Goal: Task Accomplishment & Management: Complete application form

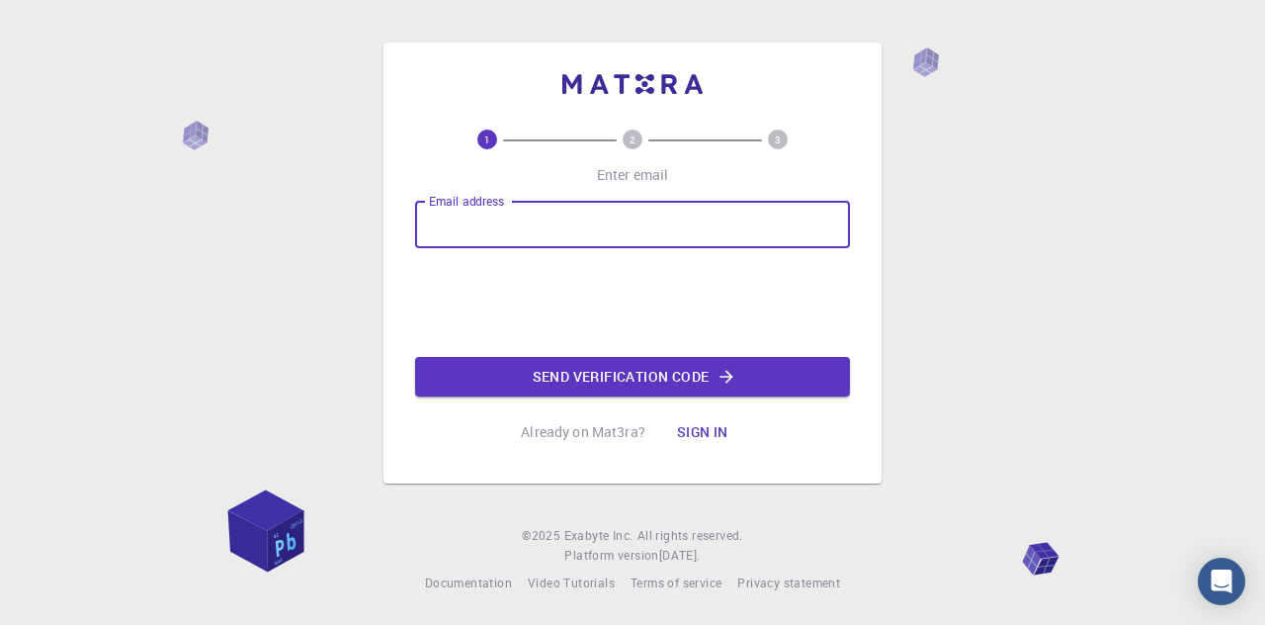
type input "[EMAIL_ADDRESS][DOMAIN_NAME]"
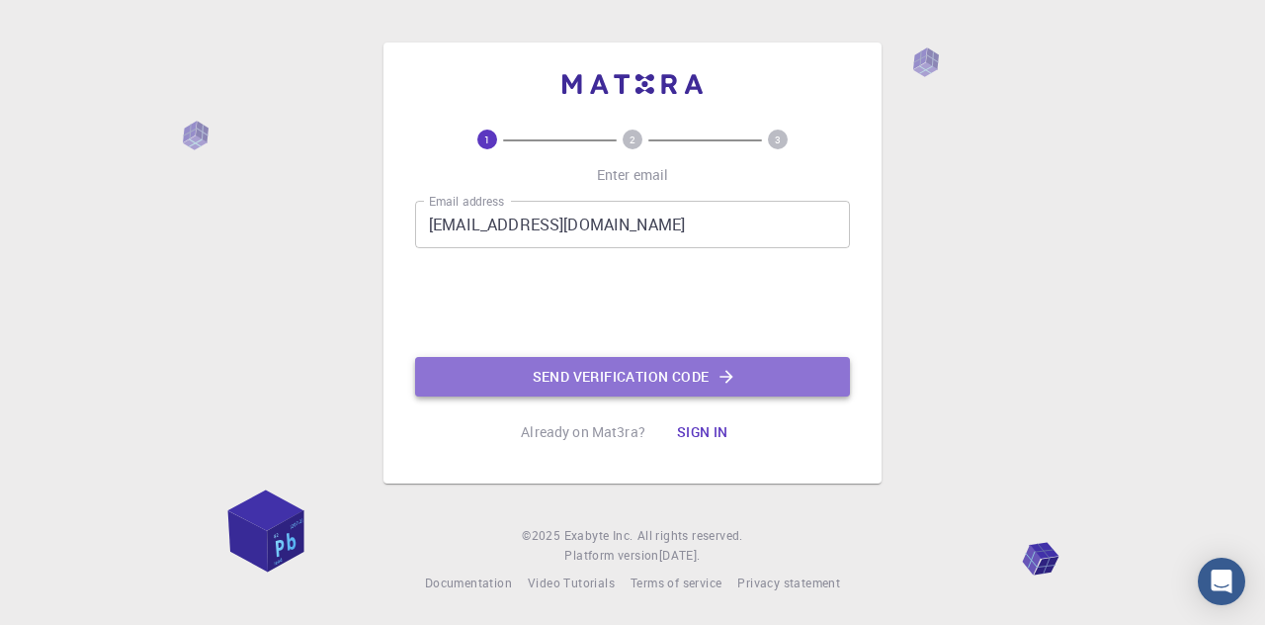
click at [599, 372] on button "Send verification code" at bounding box center [632, 377] width 435 height 40
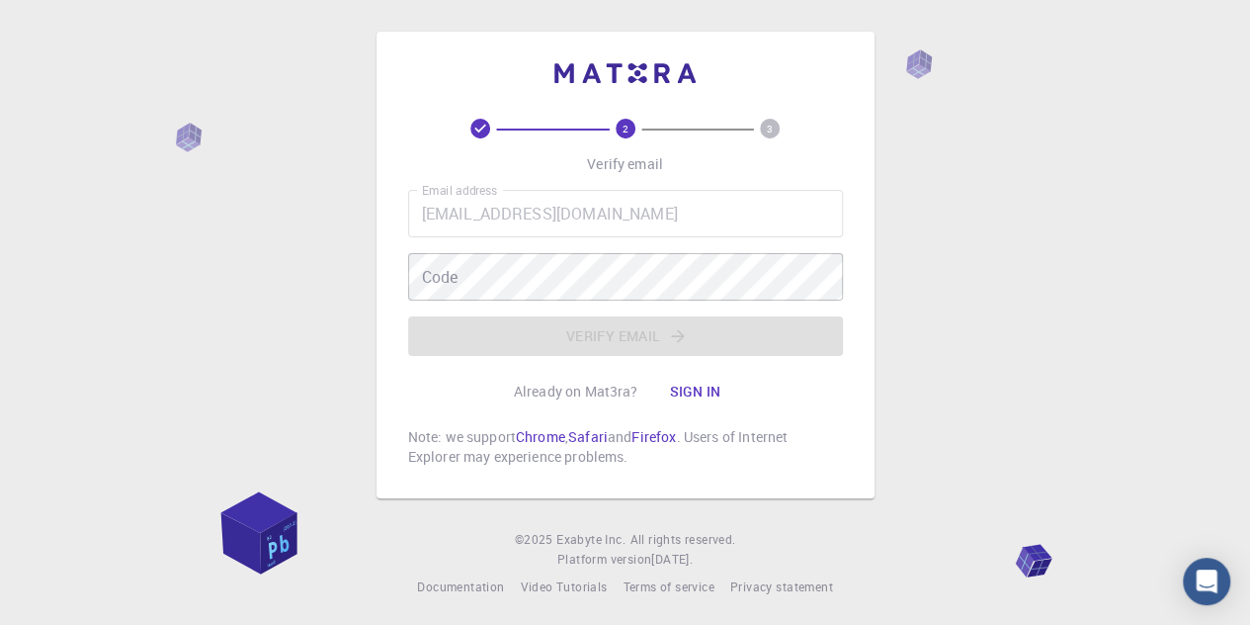
click at [571, 301] on div "Email address [EMAIL_ADDRESS][DOMAIN_NAME] Email address Code Code Verify email" at bounding box center [625, 273] width 435 height 166
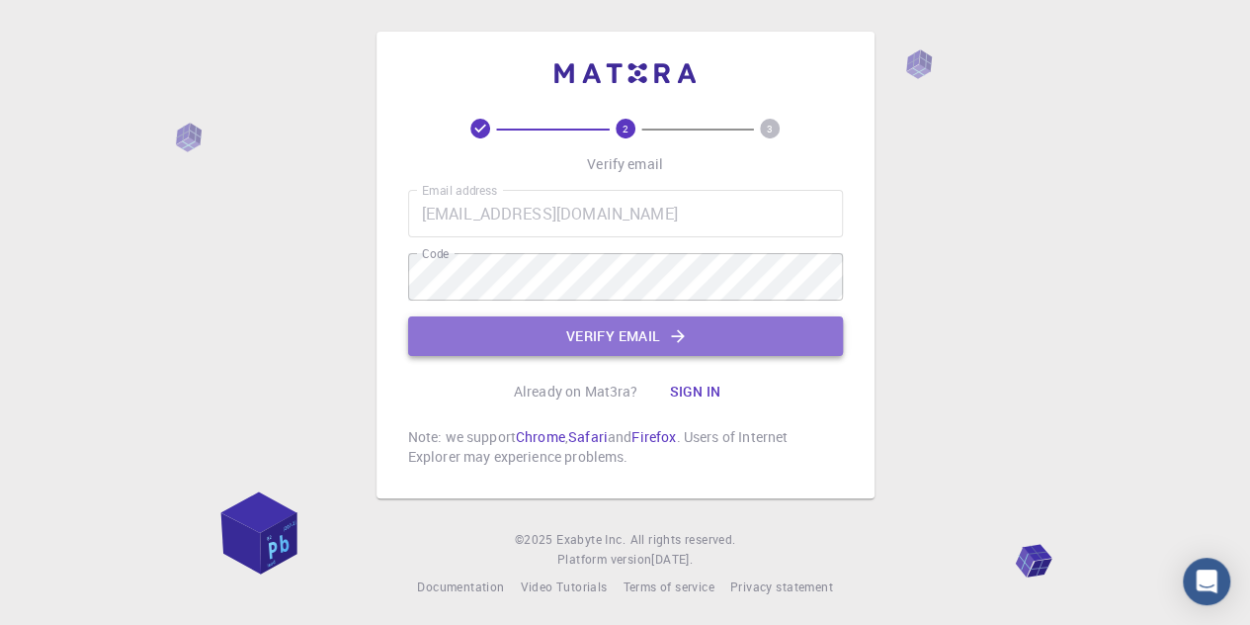
click at [667, 345] on button "Verify email" at bounding box center [625, 336] width 435 height 40
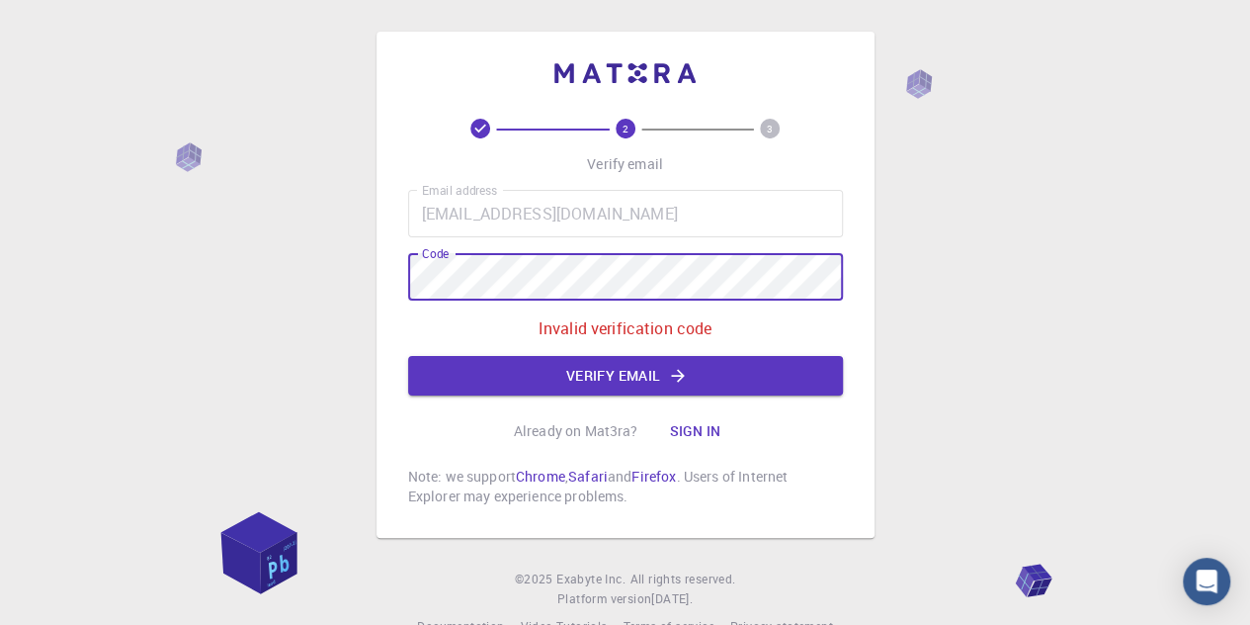
click at [89, 141] on div "2 3 Verify email Email address [EMAIL_ADDRESS][DOMAIN_NAME] Email address Code …" at bounding box center [625, 334] width 1250 height 668
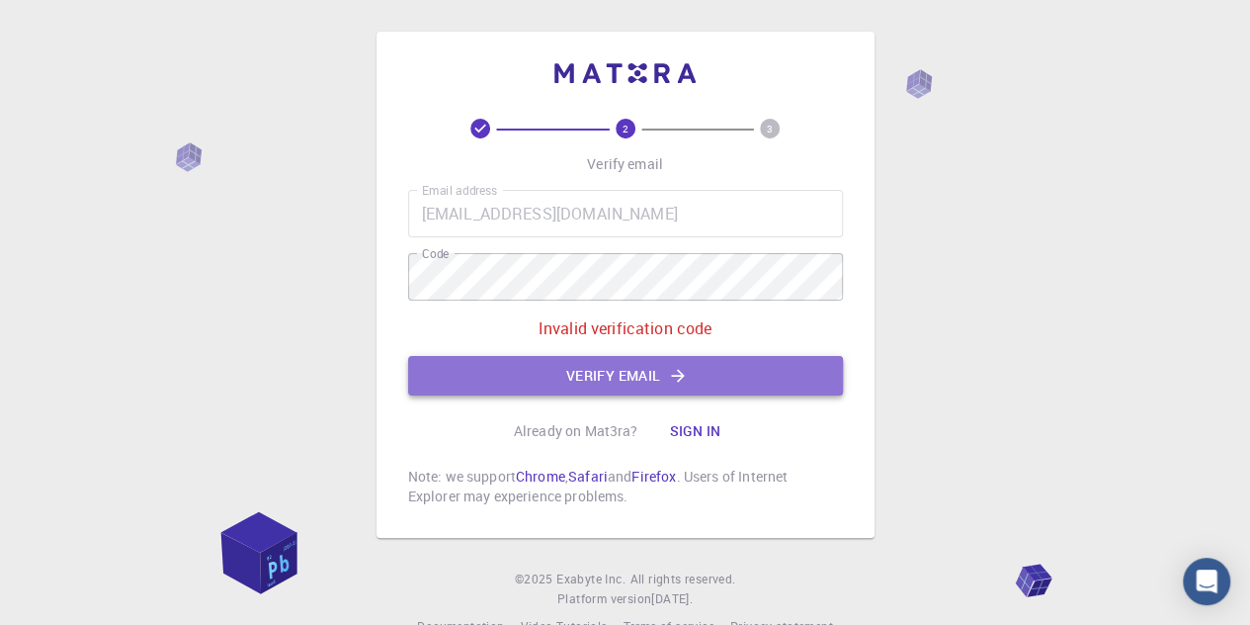
click at [663, 361] on button "Verify email" at bounding box center [625, 376] width 435 height 40
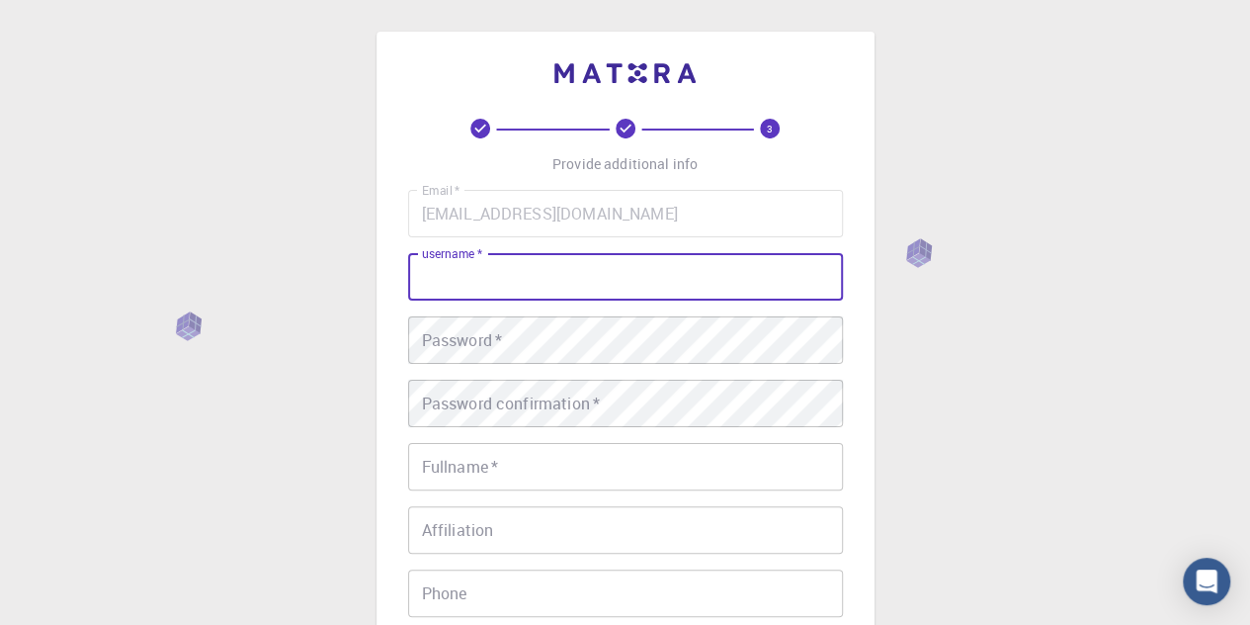
click at [561, 278] on input "username   *" at bounding box center [625, 276] width 435 height 47
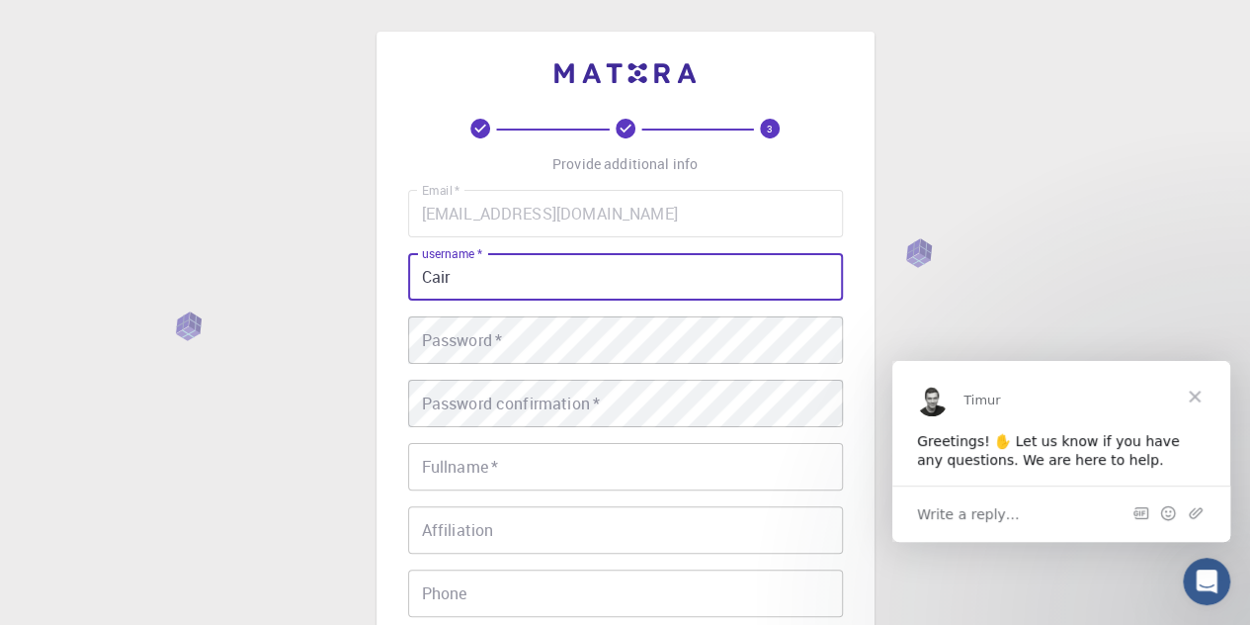
type input "Cair"
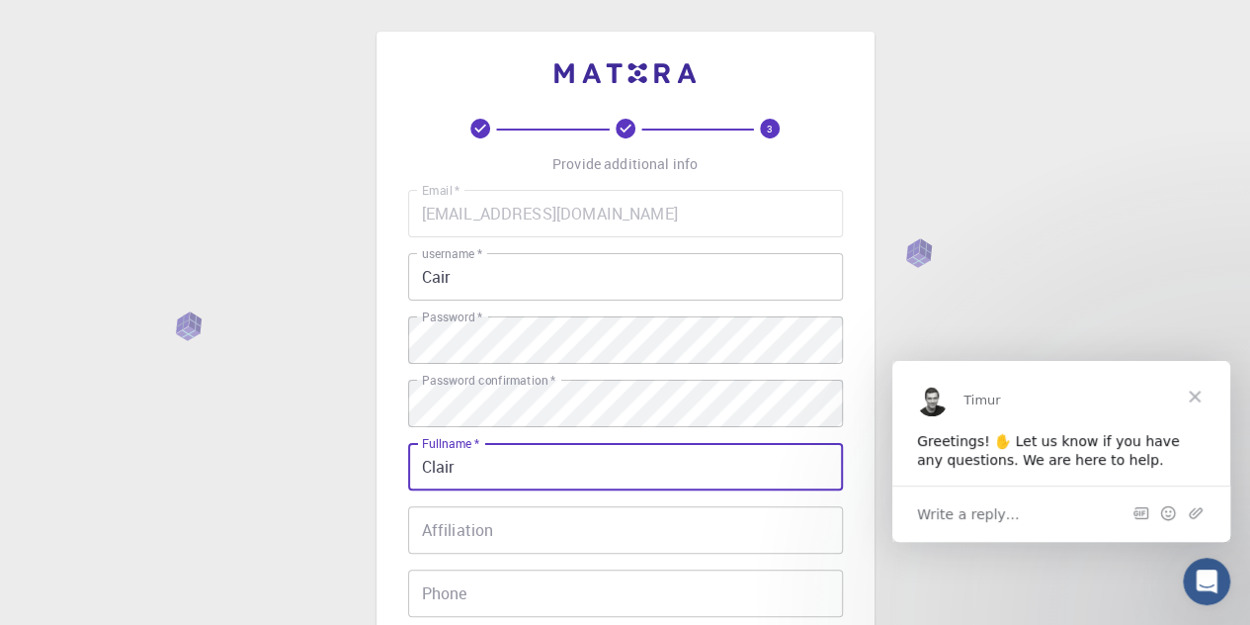
type input "Clair"
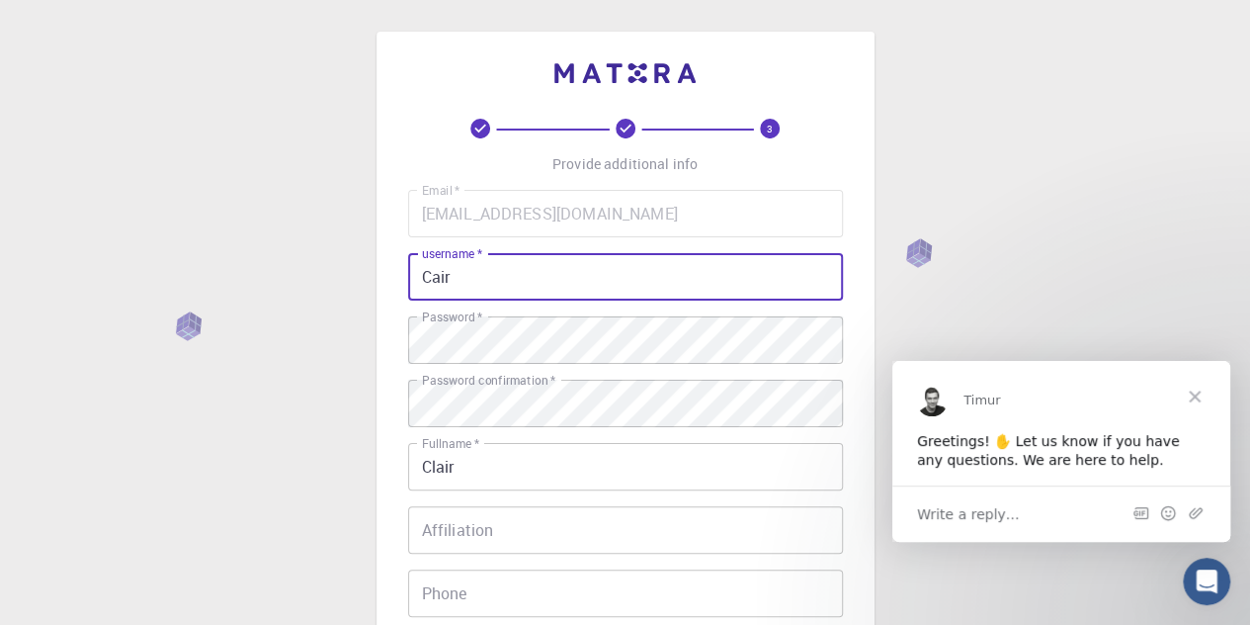
drag, startPoint x: 464, startPoint y: 282, endPoint x: 430, endPoint y: 271, distance: 35.3
click at [430, 271] on input "Cair" at bounding box center [625, 276] width 435 height 47
type input "Clairysky"
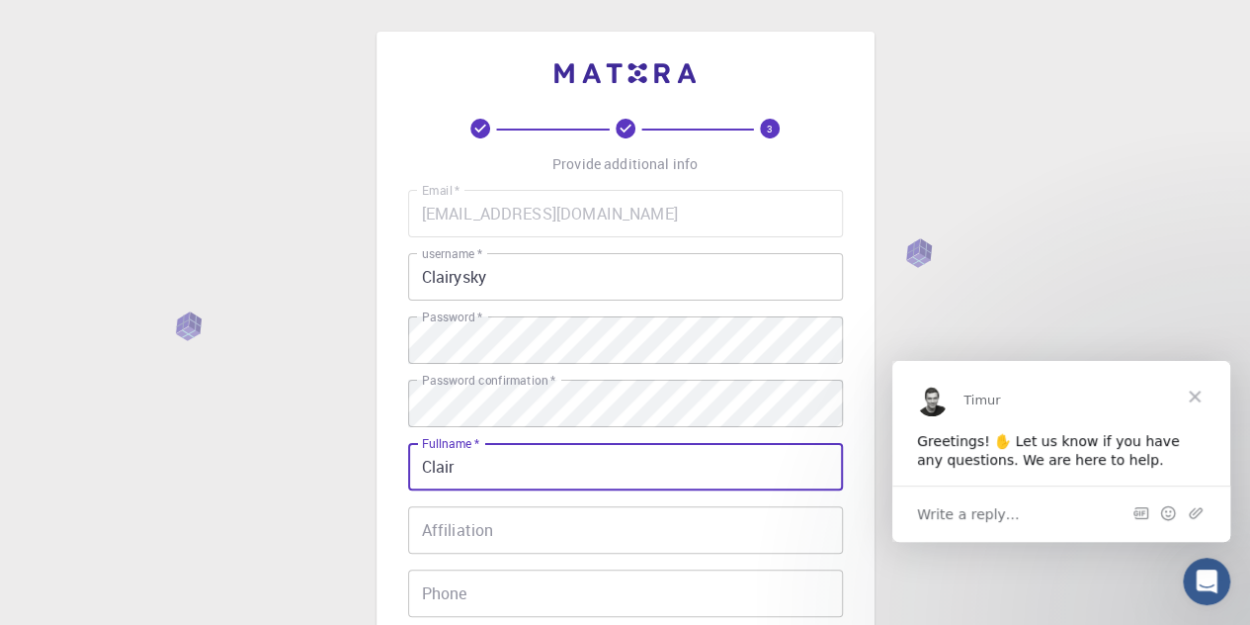
click at [497, 471] on input "Clair" at bounding box center [625, 466] width 435 height 47
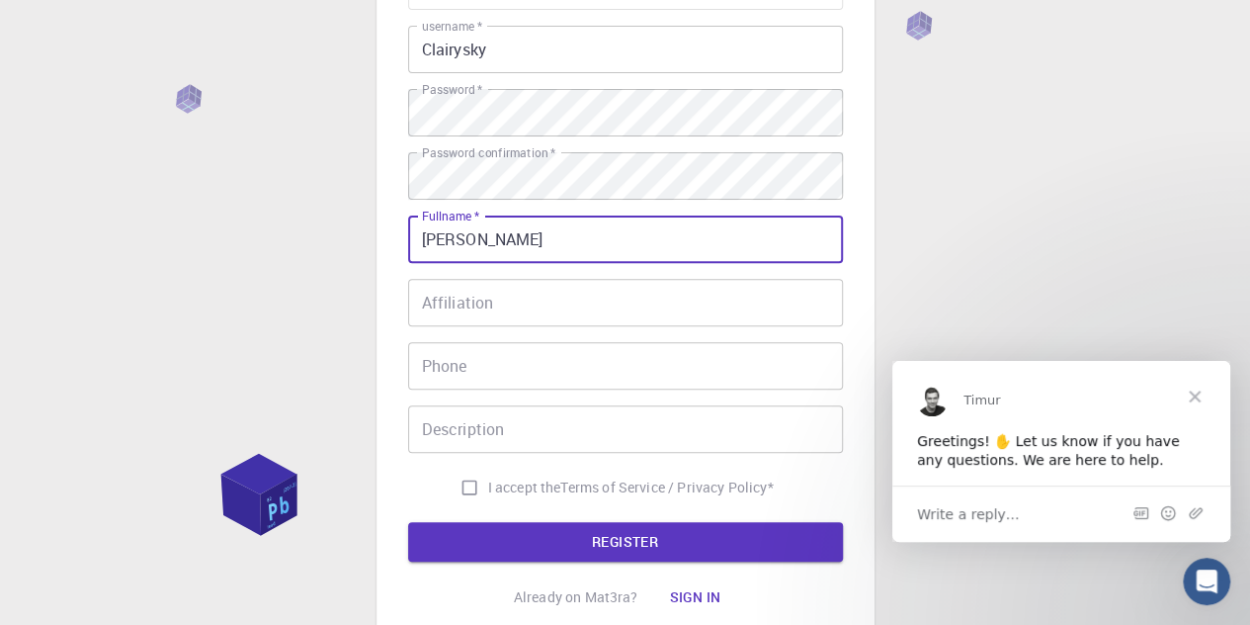
scroll to position [237, 0]
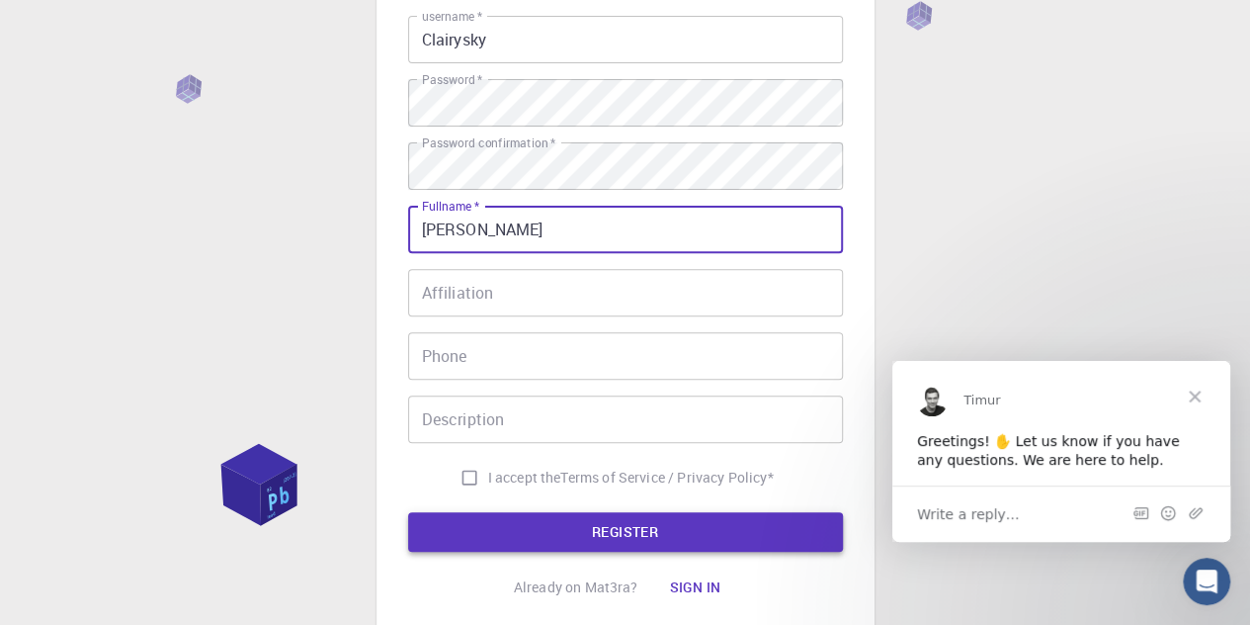
type input "[PERSON_NAME]"
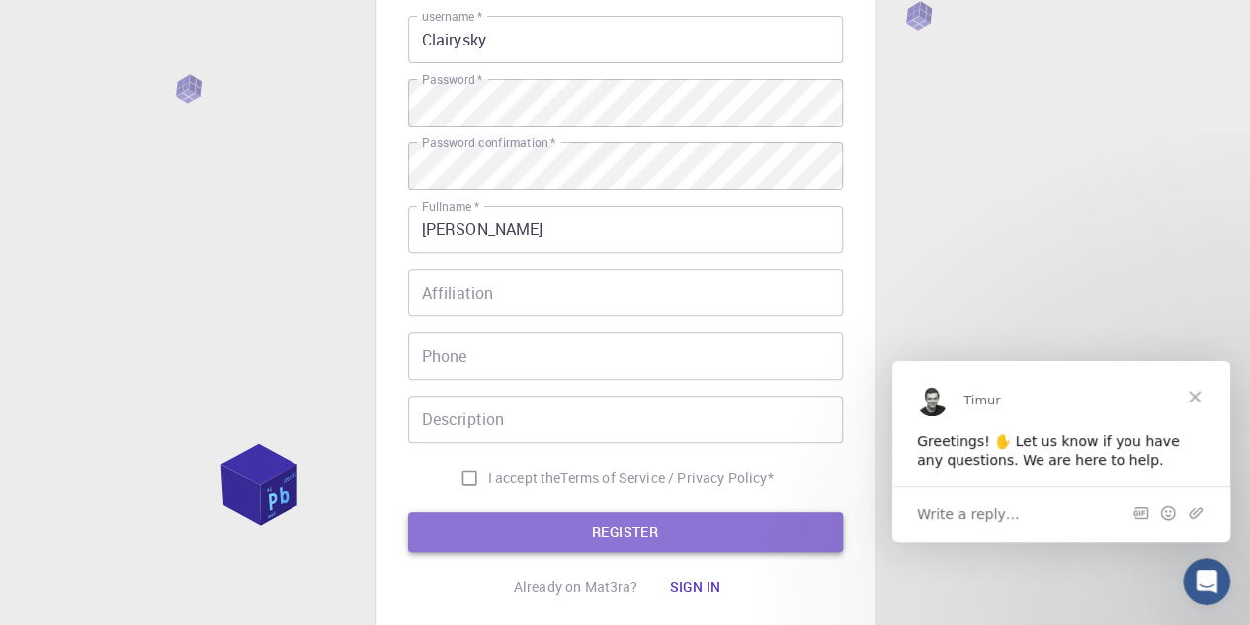
click at [589, 528] on button "REGISTER" at bounding box center [625, 532] width 435 height 40
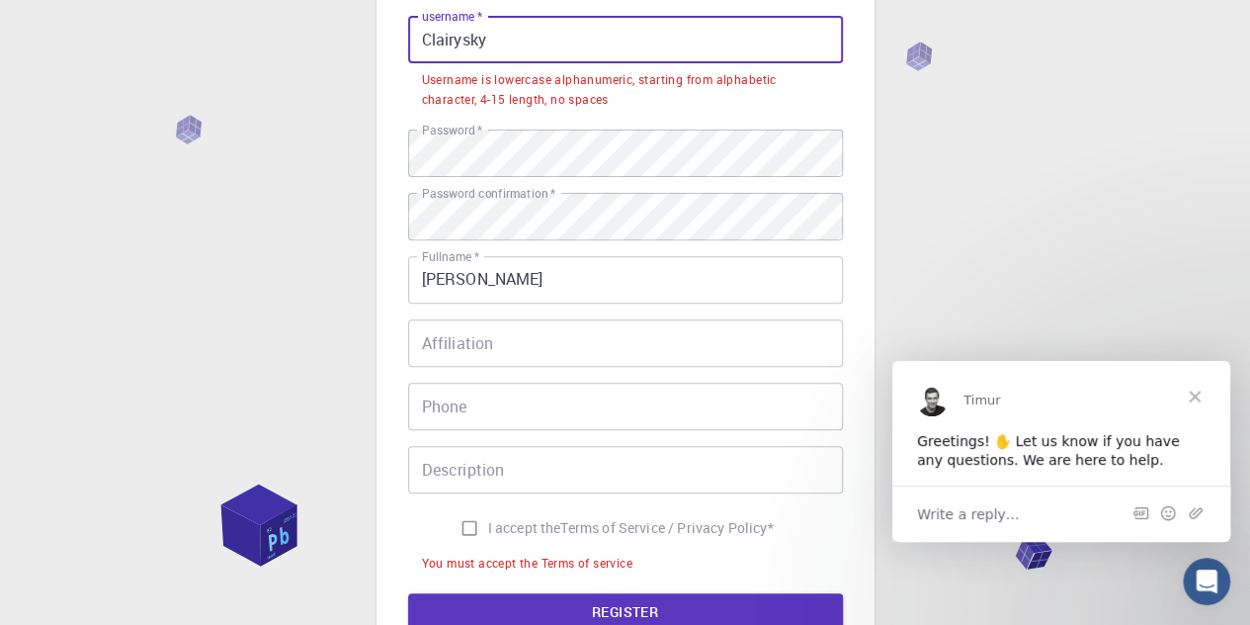
click at [497, 41] on input "Clairysky" at bounding box center [625, 39] width 435 height 47
click at [421, 39] on input "Clairysky" at bounding box center [625, 39] width 435 height 47
click at [502, 46] on input "Clairysky" at bounding box center [625, 39] width 435 height 47
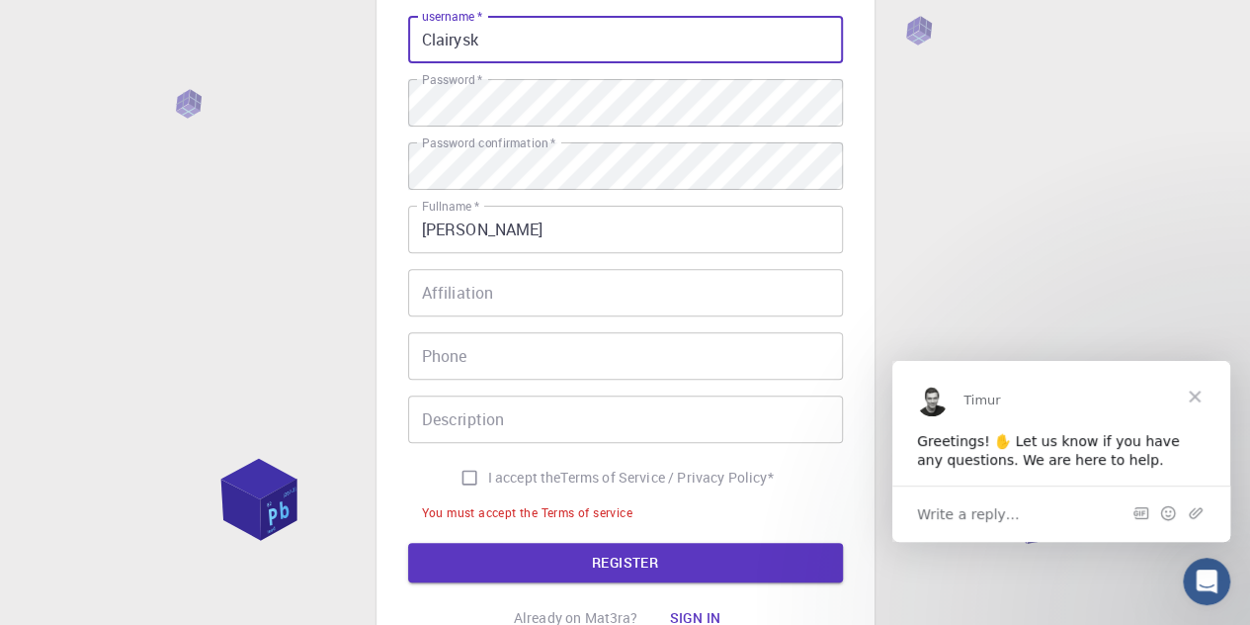
type input "Clairysky"
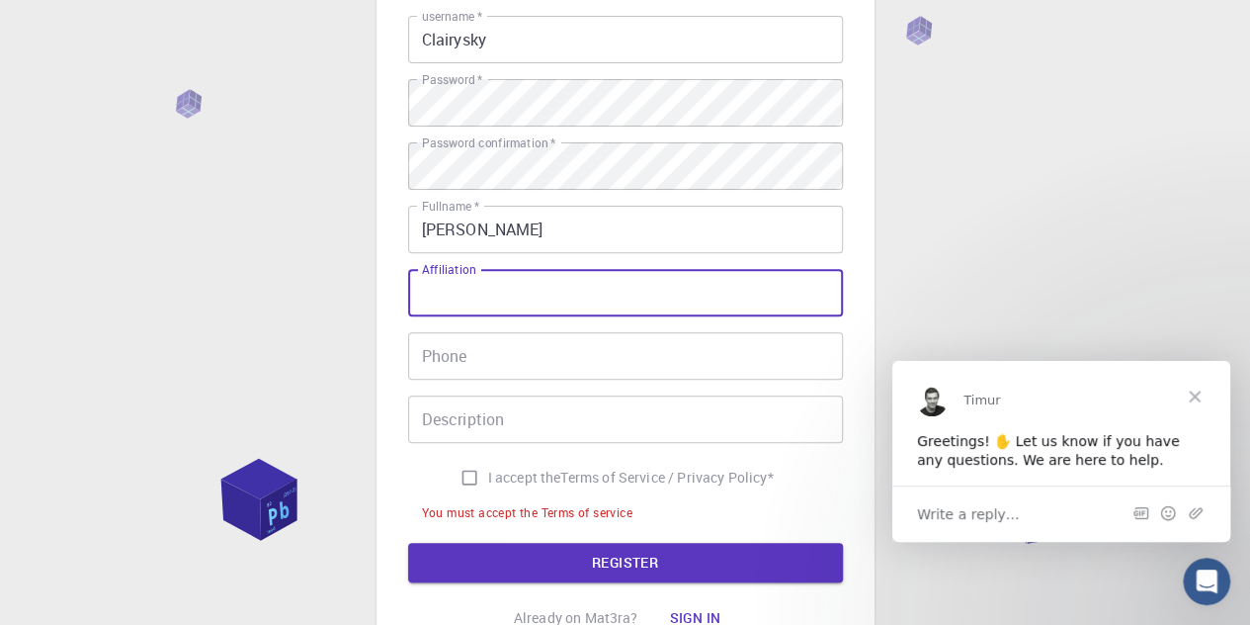
click at [498, 288] on input "Affiliation" at bounding box center [625, 292] width 435 height 47
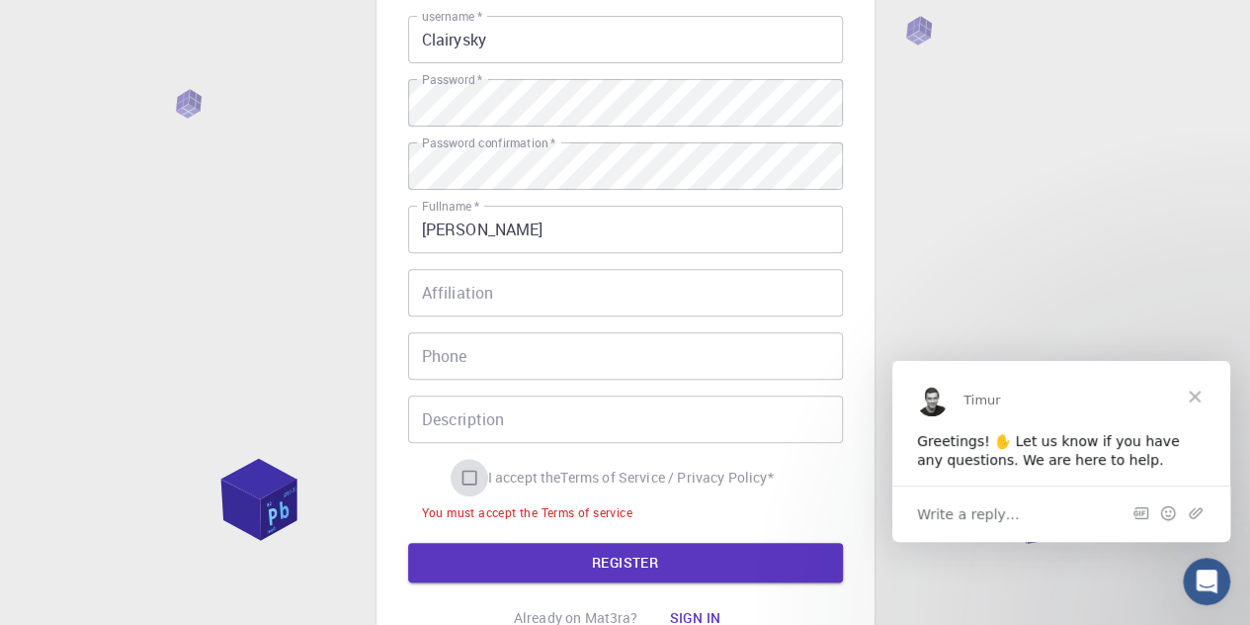
click at [474, 481] on input "I accept the Terms of Service / Privacy Policy *" at bounding box center [470, 478] width 38 height 38
checkbox input "true"
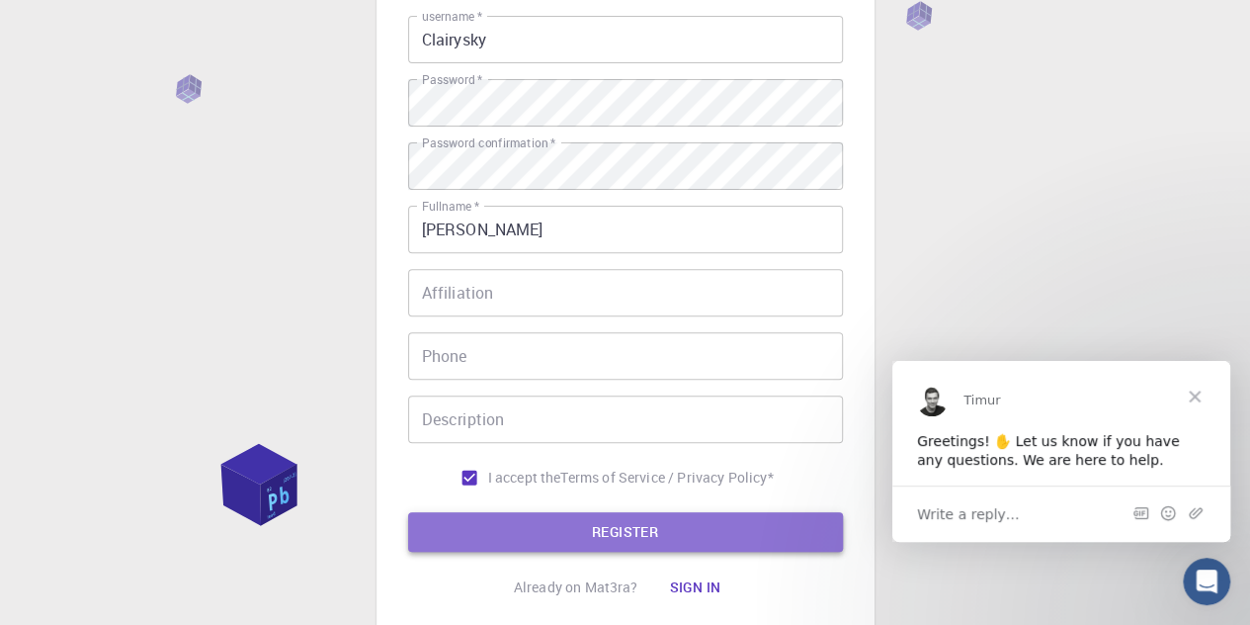
click at [484, 525] on button "REGISTER" at bounding box center [625, 532] width 435 height 40
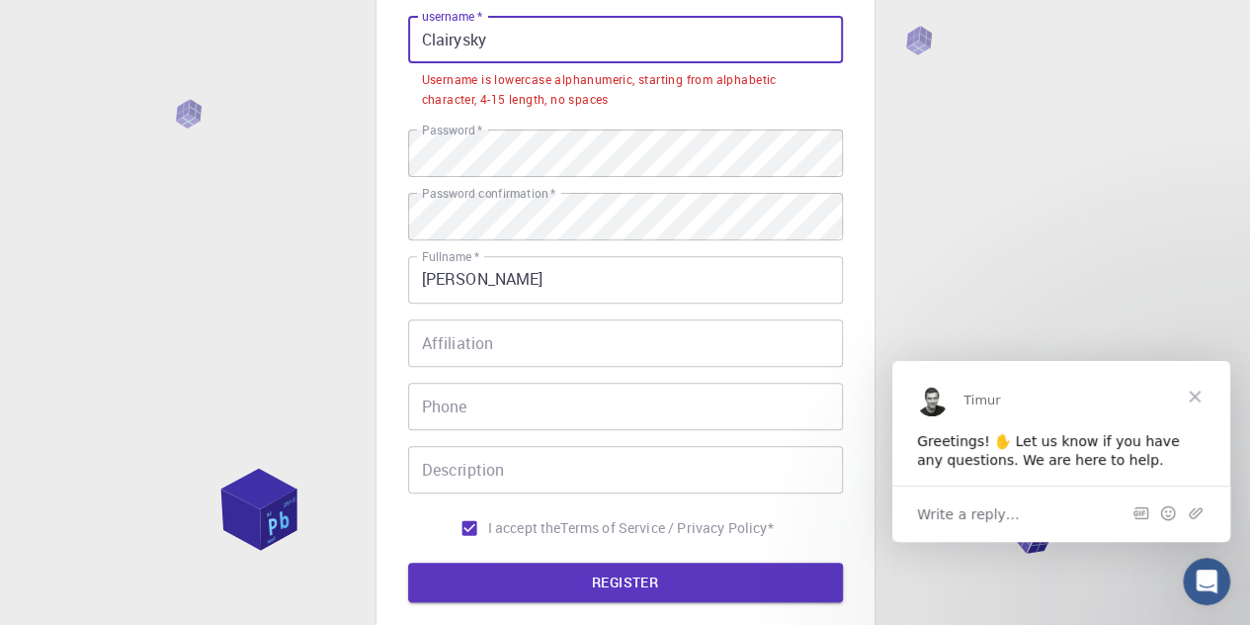
click at [497, 45] on input "Clairysky" at bounding box center [625, 39] width 435 height 47
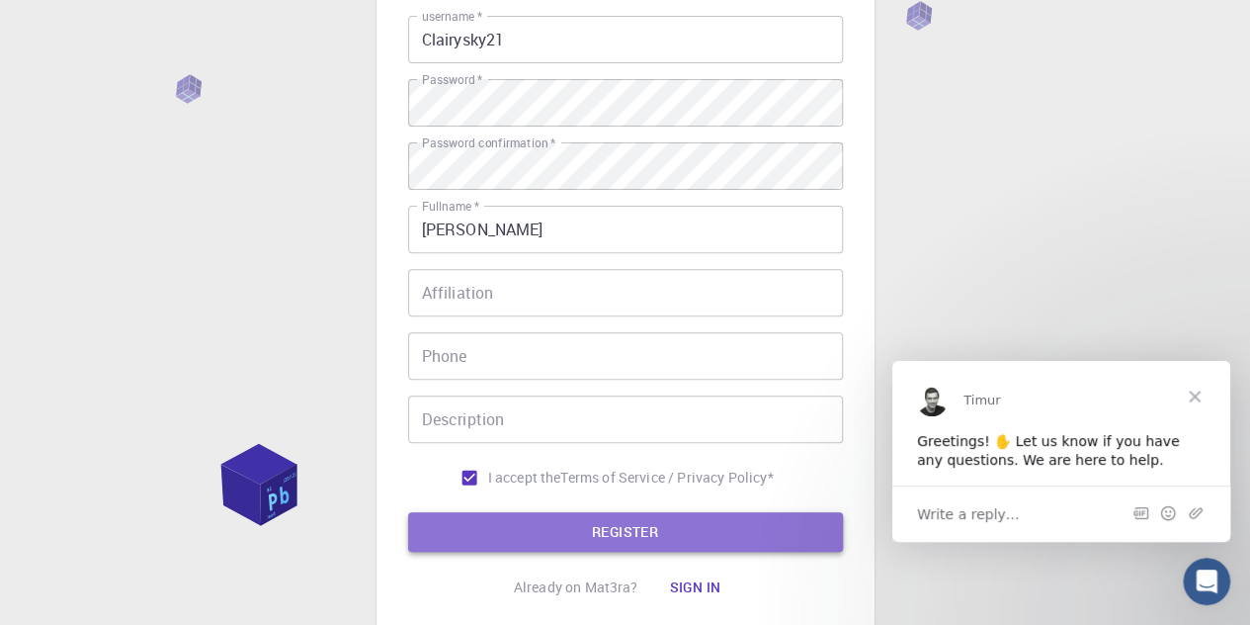
click at [639, 516] on button "REGISTER" at bounding box center [625, 532] width 435 height 40
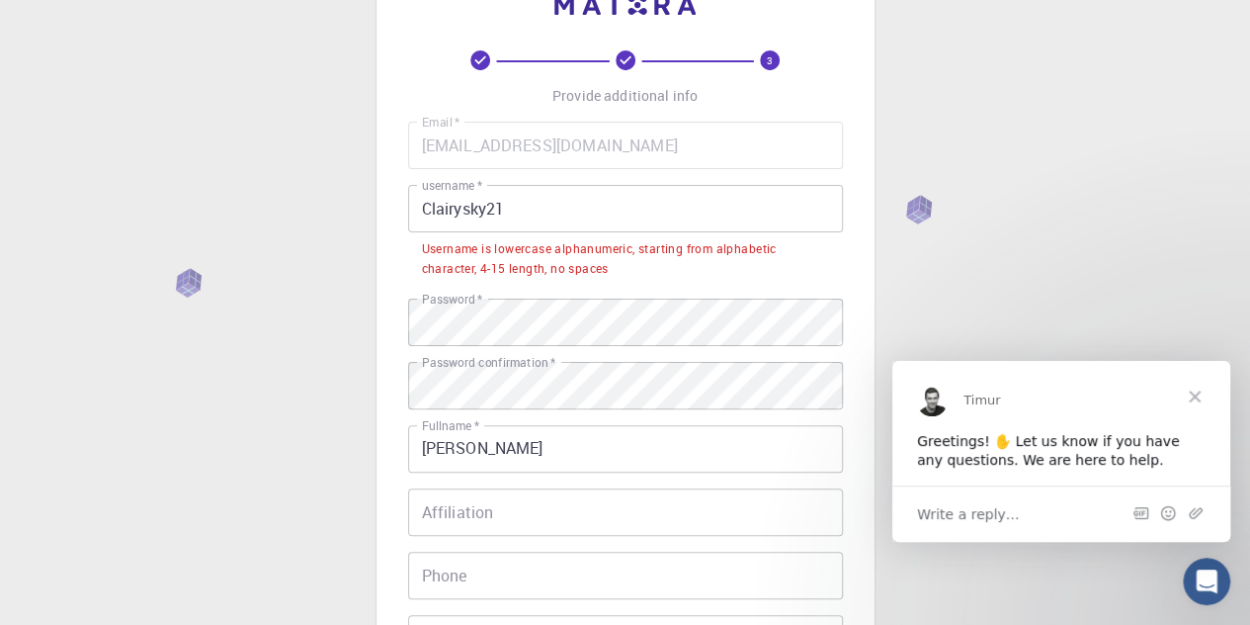
scroll to position [67, 0]
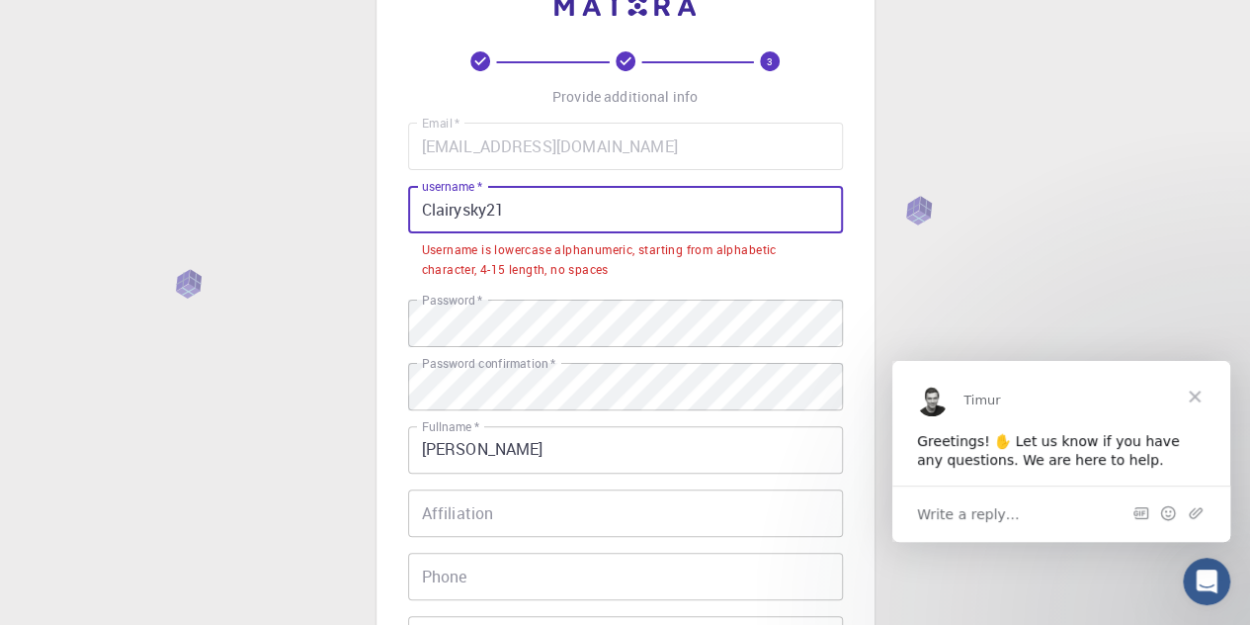
click at [425, 209] on input "Clairysky21" at bounding box center [625, 209] width 435 height 47
click at [428, 209] on input "Clairysky21" at bounding box center [625, 209] width 435 height 47
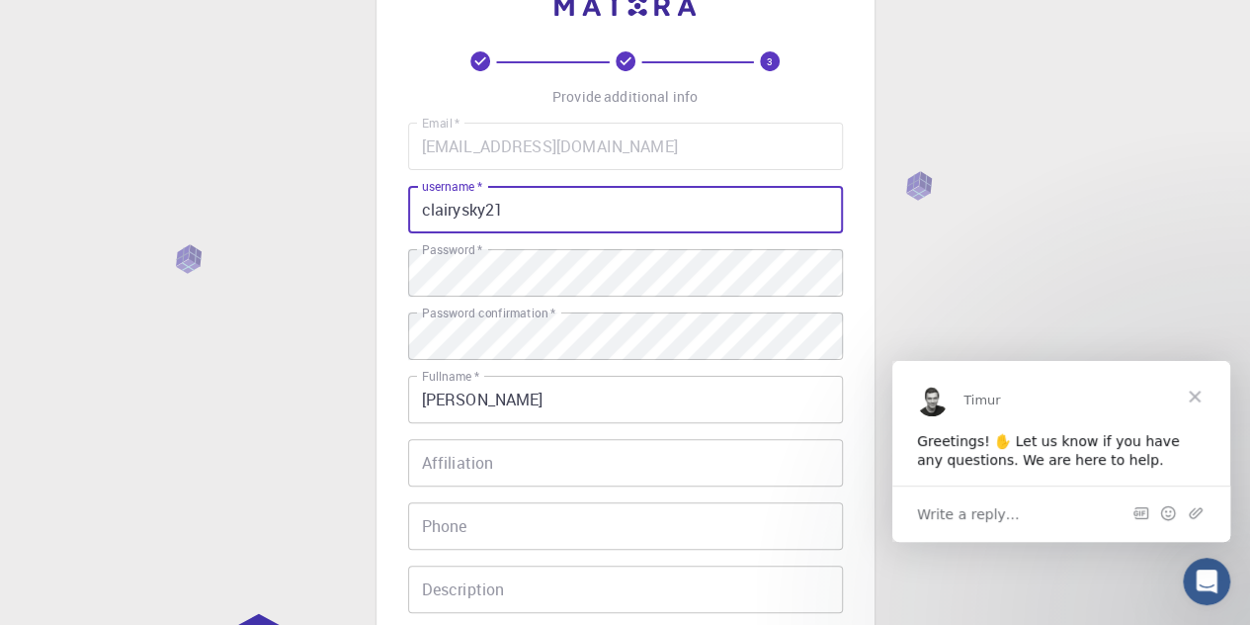
drag, startPoint x: 523, startPoint y: 211, endPoint x: 492, endPoint y: 211, distance: 30.6
click at [492, 211] on input "clairysky21" at bounding box center [625, 209] width 435 height 47
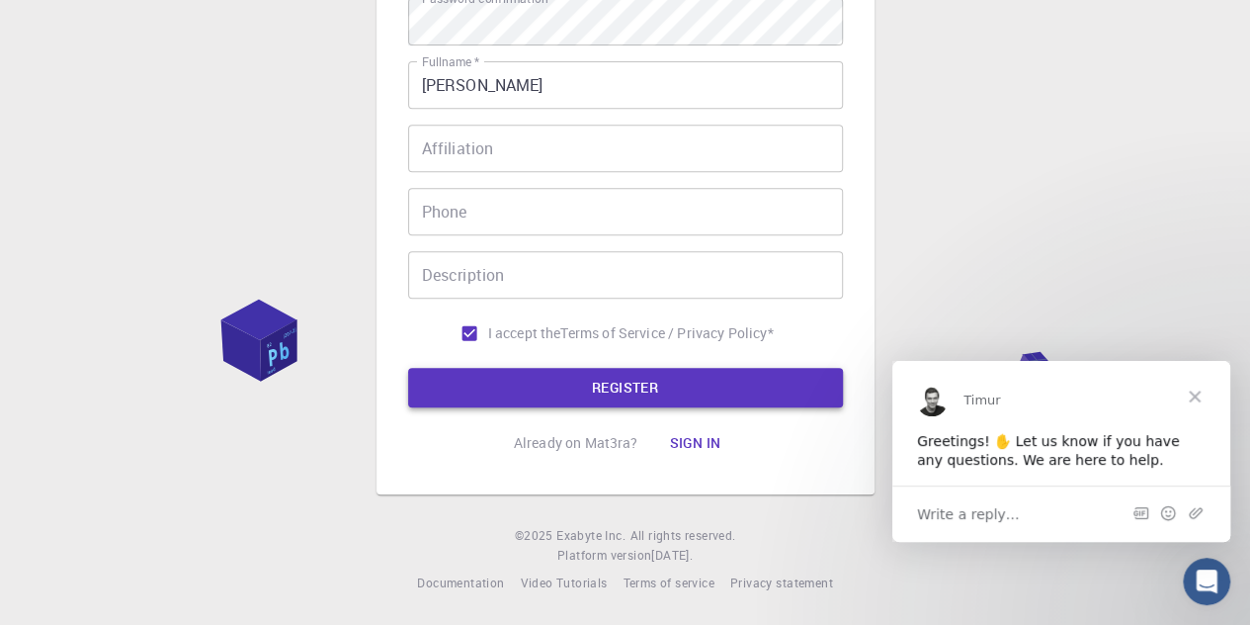
type input "clairysky2"
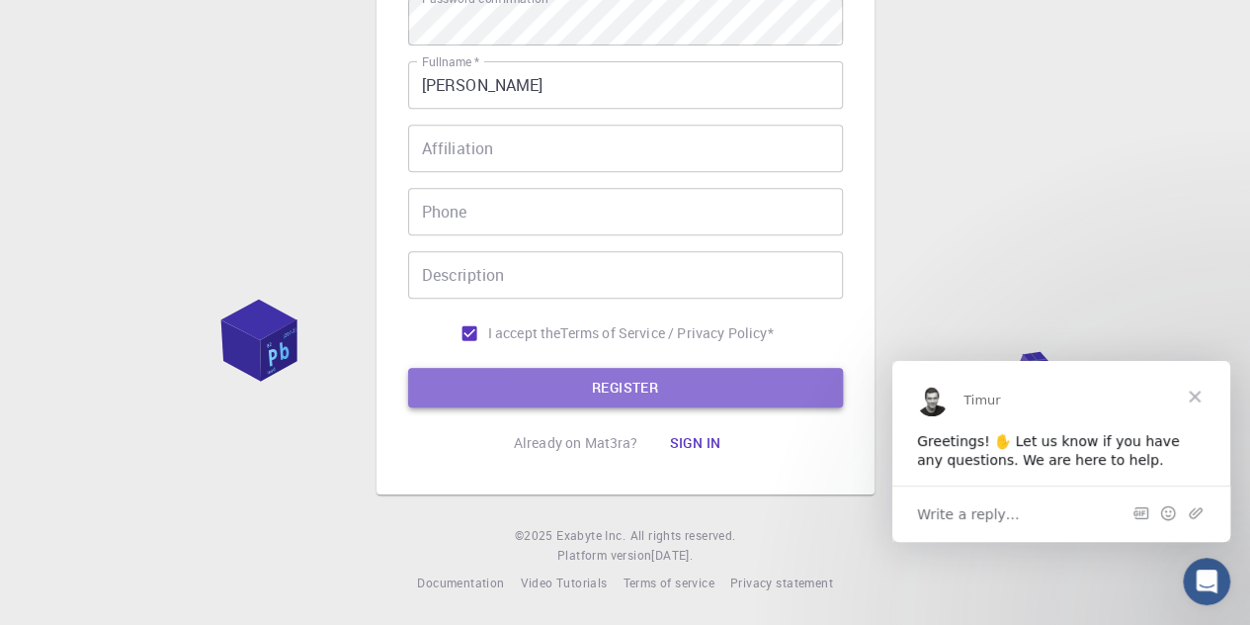
click at [678, 388] on button "REGISTER" at bounding box center [625, 388] width 435 height 40
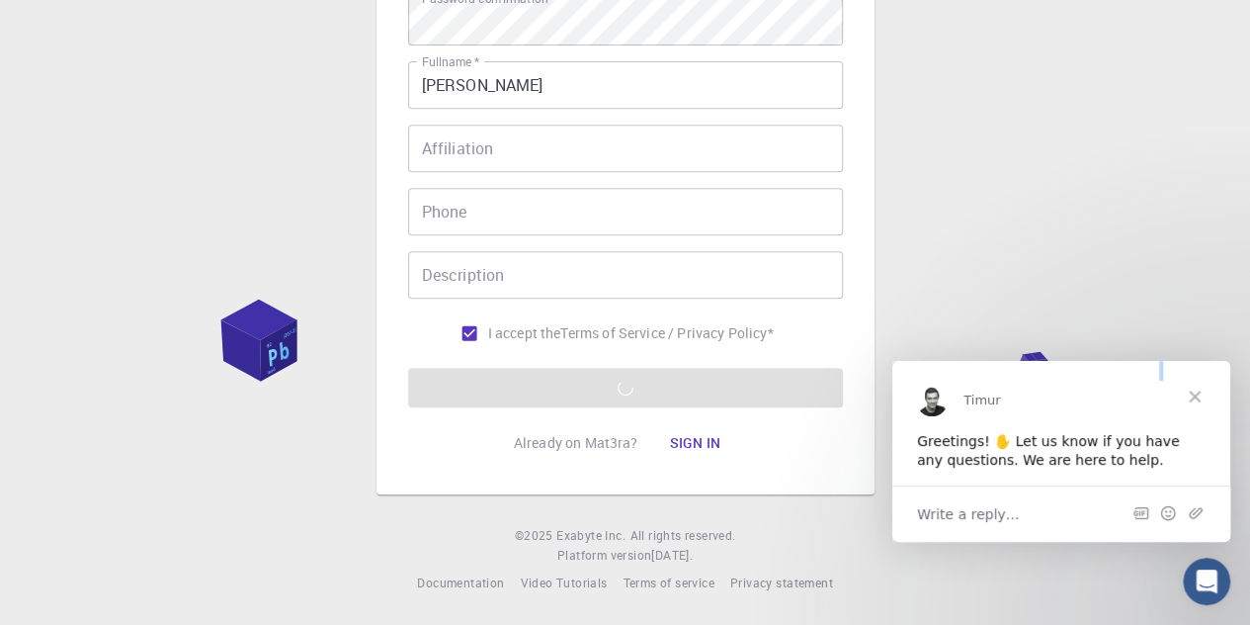
drag, startPoint x: 1197, startPoint y: 389, endPoint x: 1106, endPoint y: 382, distance: 91.3
click at [1106, 382] on div "Timur Greetings! ✋ Let us know if you have any questions. We are here to help. …" at bounding box center [1062, 450] width 338 height 181
click at [1191, 393] on span "Close" at bounding box center [1194, 395] width 71 height 71
